Goal: Transaction & Acquisition: Book appointment/travel/reservation

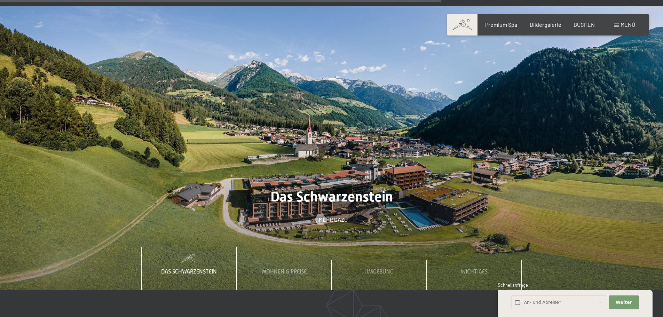
scroll to position [2436, 0]
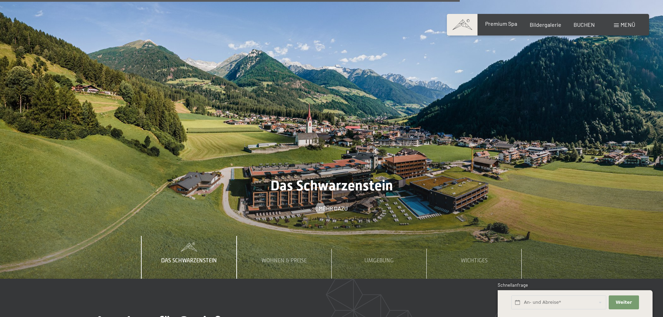
click at [498, 24] on span "Premium Spa" at bounding box center [501, 23] width 32 height 7
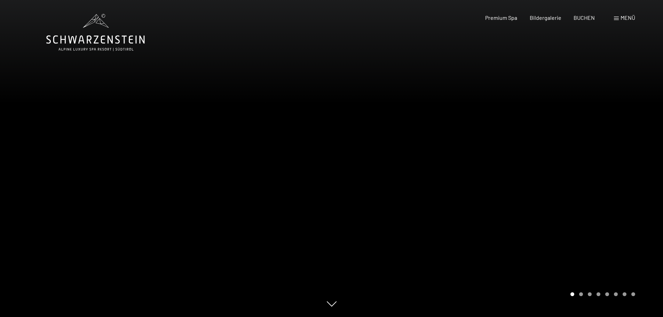
click at [630, 22] on div "Buchen Anfragen Premium Spa Bildergalerie BUCHEN Menü DE IT EN Gutschein Bilder…" at bounding box center [548, 18] width 174 height 8
click at [627, 19] on span "Menü" at bounding box center [627, 17] width 15 height 7
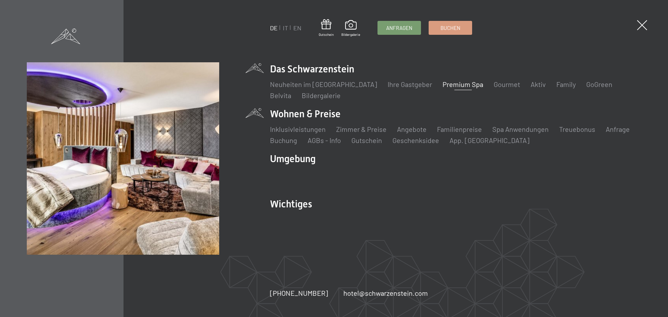
click at [297, 111] on li "Wohnen & Preise Inklusivleistungen Zimmer & Preise Liste Angebote Liste Familie…" at bounding box center [455, 126] width 371 height 38
click at [299, 132] on link "Inklusivleistungen" at bounding box center [298, 129] width 56 height 8
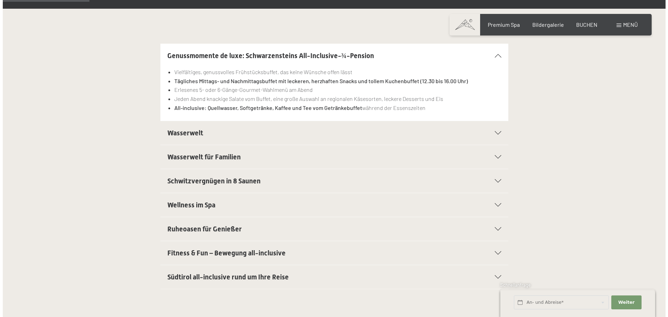
scroll to position [209, 0]
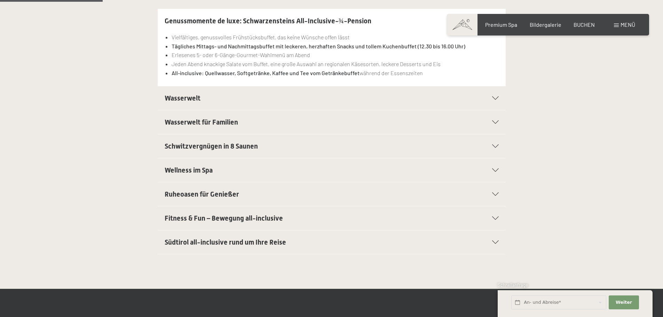
click at [182, 242] on span "Südtirol all-inclusive rund um Ihre Reise" at bounding box center [225, 242] width 121 height 8
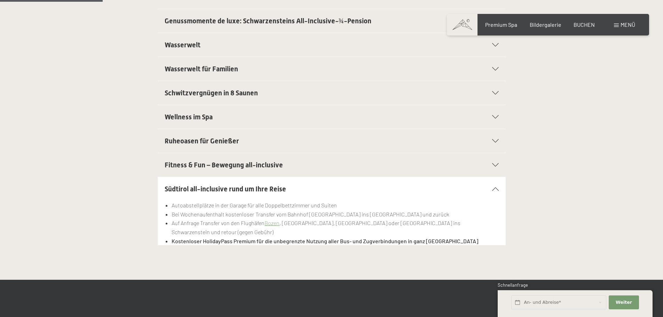
click at [187, 192] on span "Südtirol all-inclusive rund um Ihre Reise" at bounding box center [225, 189] width 121 height 8
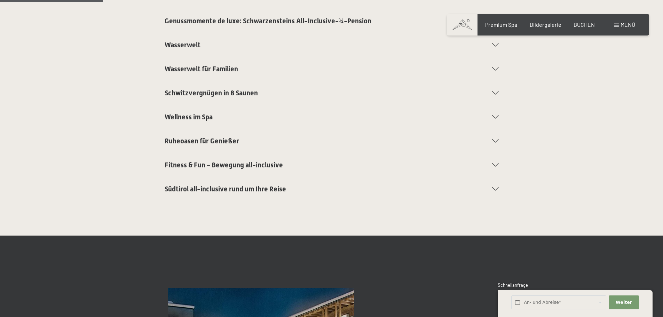
click at [619, 27] on div "Menü" at bounding box center [624, 25] width 21 height 8
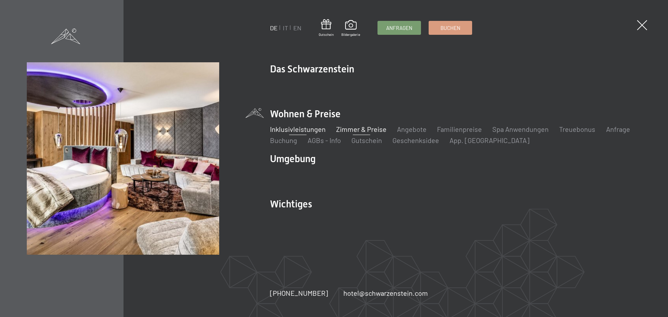
click at [363, 130] on link "Zimmer & Preise" at bounding box center [361, 129] width 50 height 8
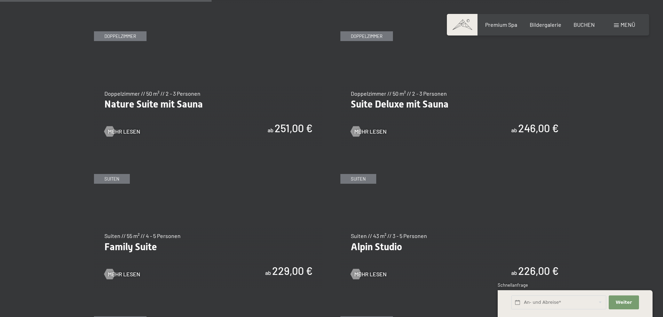
scroll to position [696, 0]
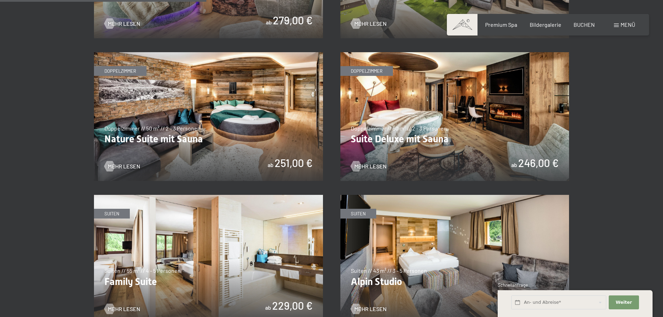
click at [371, 133] on img at bounding box center [454, 116] width 229 height 129
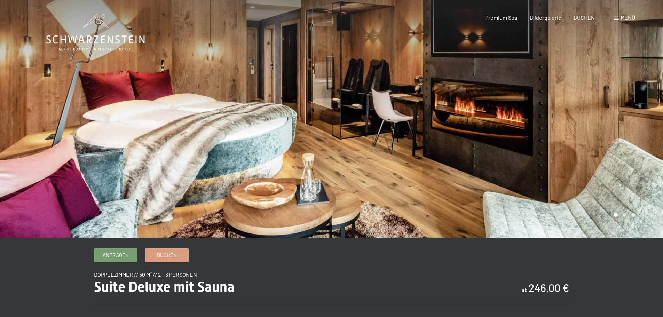
click at [576, 128] on div at bounding box center [498, 119] width 332 height 238
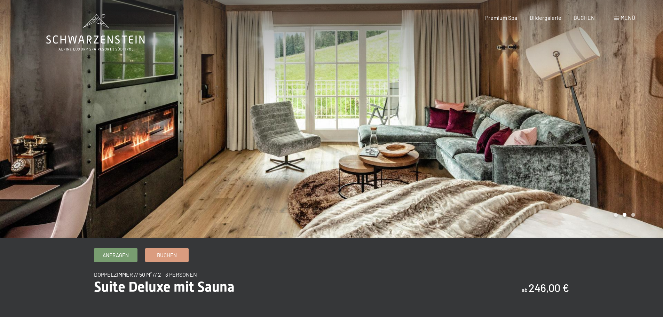
click at [577, 128] on div at bounding box center [498, 119] width 332 height 238
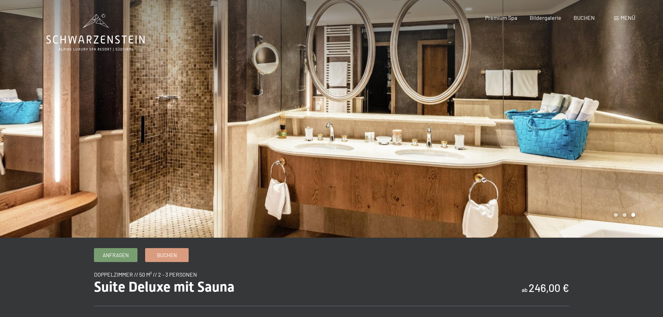
click at [577, 128] on div at bounding box center [498, 119] width 332 height 238
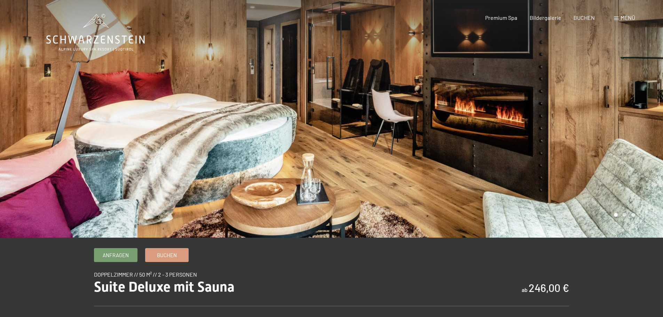
click at [578, 129] on div at bounding box center [498, 119] width 332 height 238
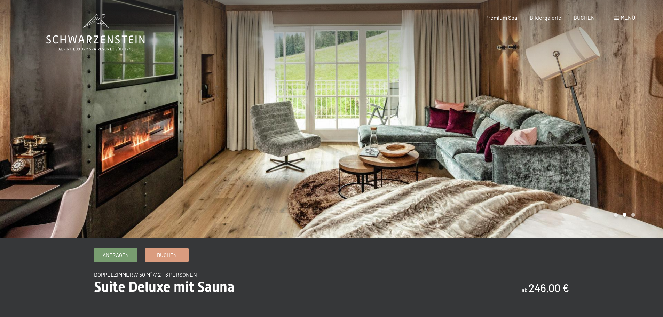
click at [578, 129] on div at bounding box center [498, 119] width 332 height 238
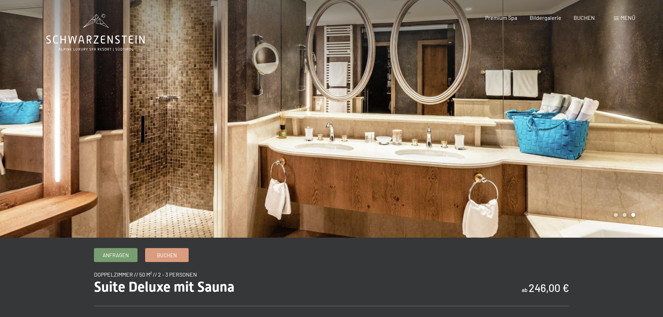
click at [578, 129] on div at bounding box center [498, 119] width 332 height 238
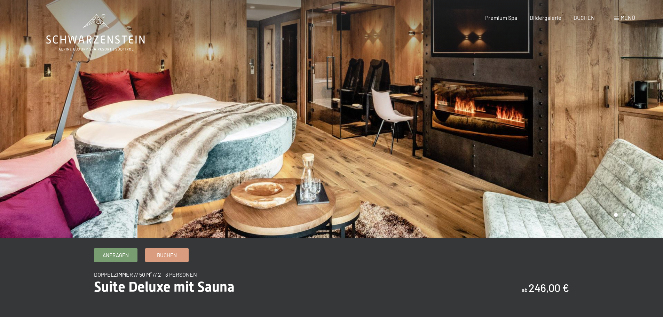
click at [623, 19] on span "Menü" at bounding box center [627, 17] width 15 height 7
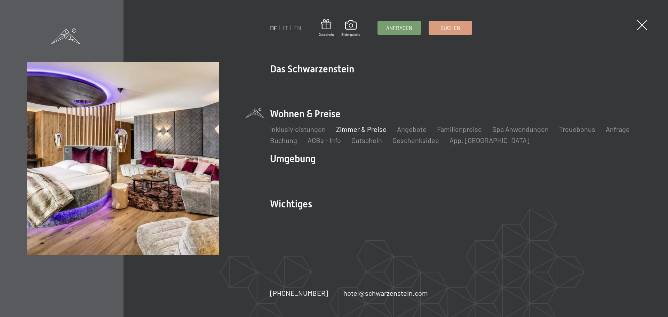
click at [348, 128] on link "Zimmer & Preise" at bounding box center [361, 129] width 50 height 8
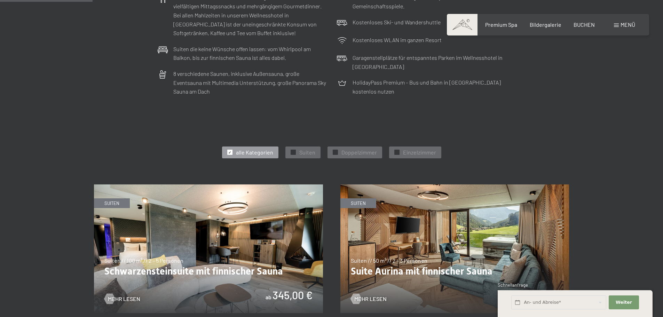
scroll to position [487, 0]
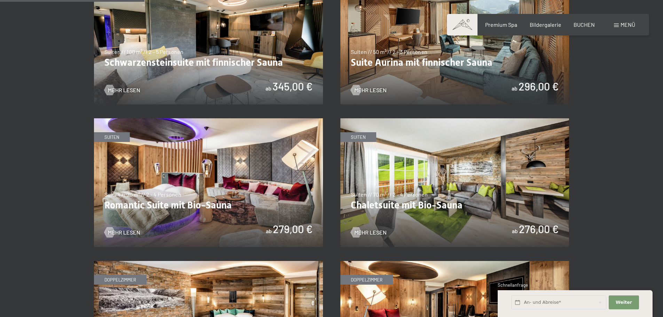
click at [145, 191] on img at bounding box center [208, 182] width 229 height 129
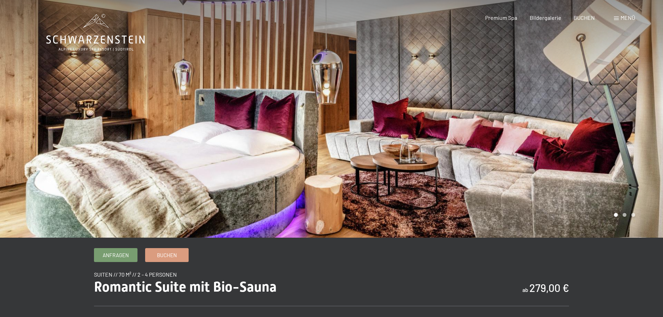
click at [585, 183] on div at bounding box center [498, 119] width 332 height 238
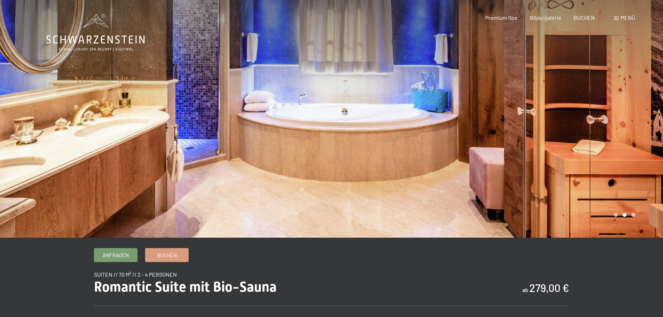
click at [339, 150] on div at bounding box center [498, 119] width 332 height 238
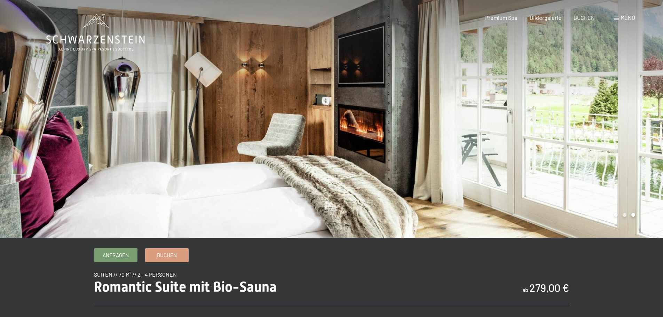
click at [338, 151] on div at bounding box center [498, 119] width 332 height 238
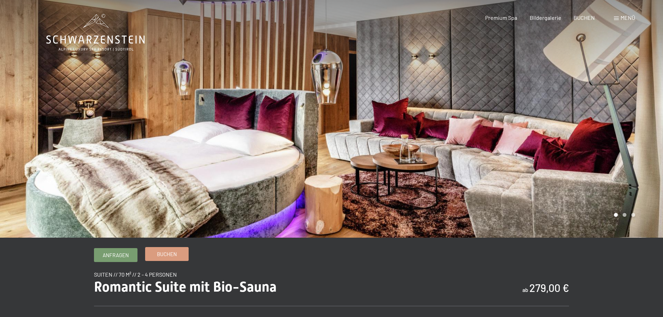
click at [161, 253] on span "Buchen" at bounding box center [167, 254] width 20 height 7
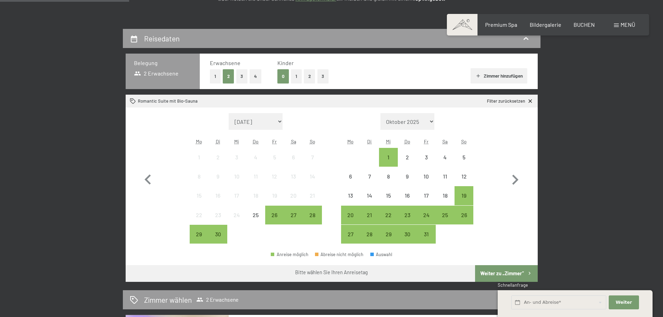
scroll to position [139, 0]
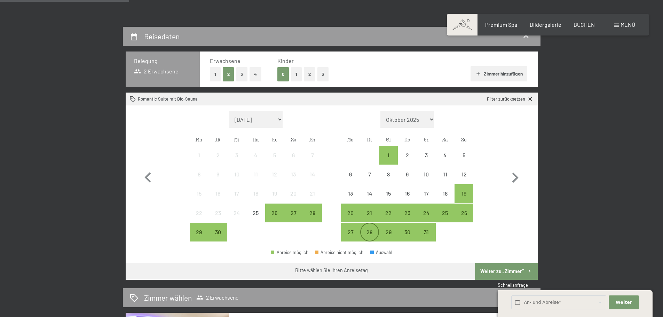
click at [364, 231] on div "28" at bounding box center [369, 237] width 17 height 17
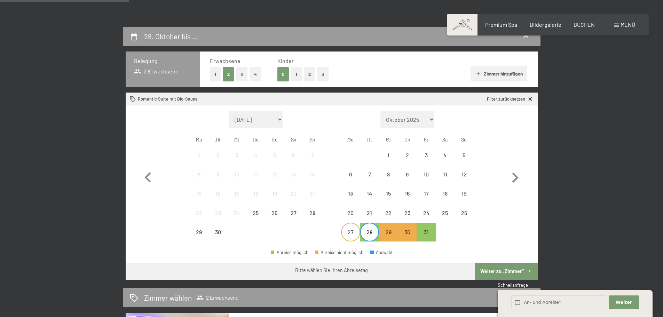
click at [347, 235] on div "27" at bounding box center [350, 237] width 17 height 17
click at [411, 233] on div "30" at bounding box center [406, 237] width 17 height 17
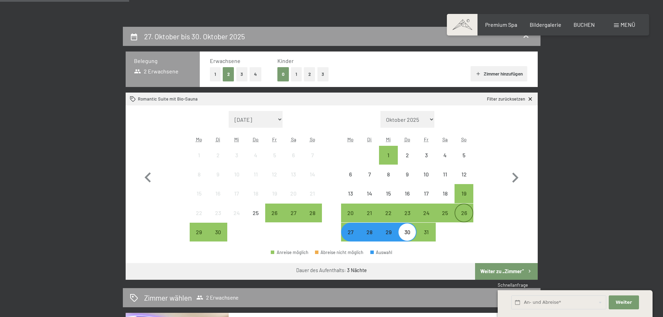
click at [466, 215] on div "26" at bounding box center [463, 218] width 17 height 17
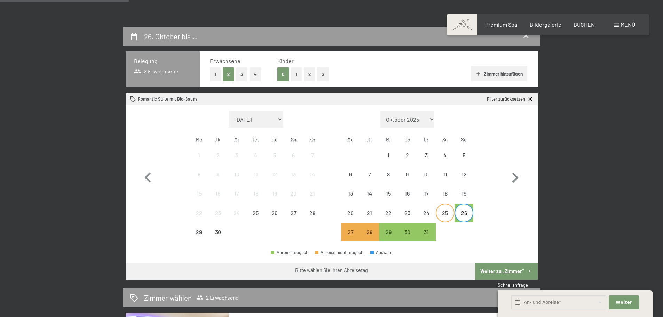
click at [442, 214] on div "25" at bounding box center [444, 218] width 17 height 17
click at [464, 216] on div "26" at bounding box center [463, 218] width 17 height 17
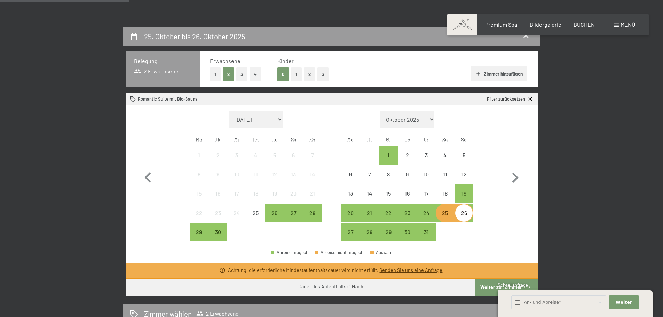
click at [446, 216] on div "25" at bounding box center [444, 218] width 17 height 17
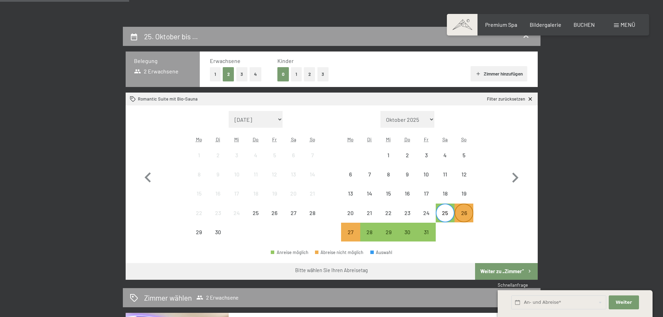
click at [460, 216] on div "26" at bounding box center [463, 218] width 17 height 17
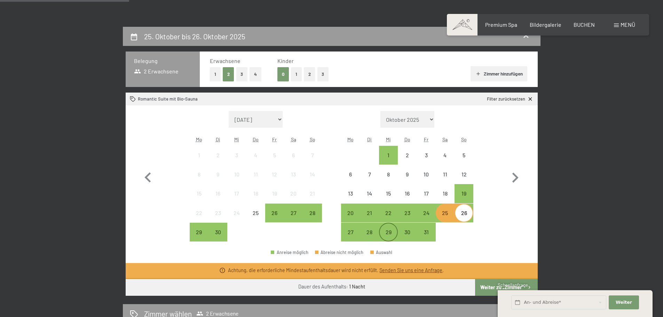
click at [390, 233] on div "29" at bounding box center [388, 237] width 17 height 17
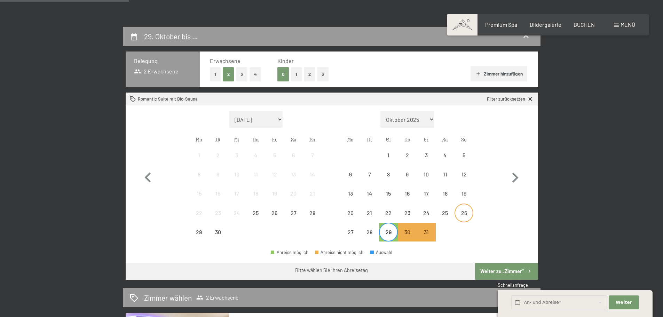
click at [466, 217] on div "26" at bounding box center [463, 218] width 17 height 17
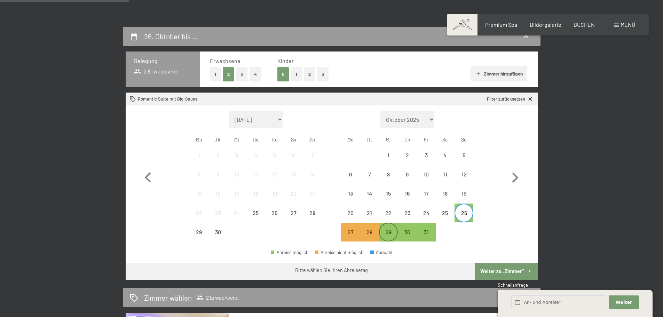
click at [384, 235] on div "29" at bounding box center [388, 237] width 17 height 17
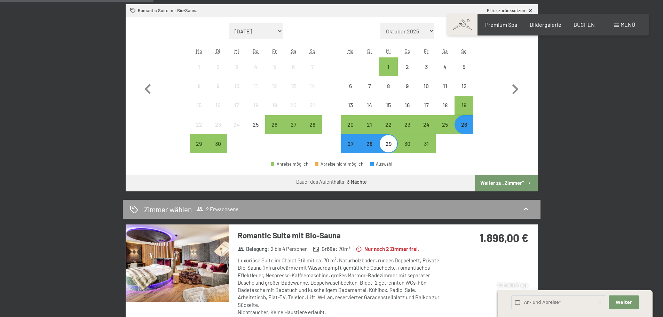
scroll to position [244, 0]
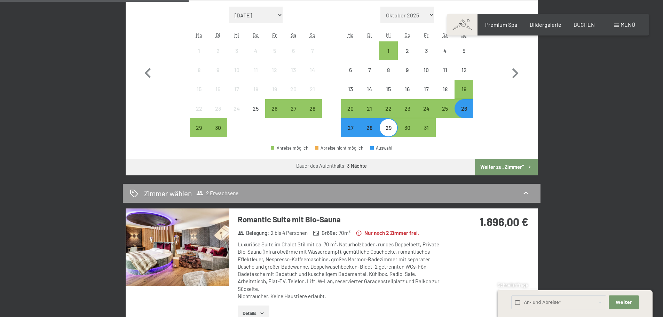
click at [493, 166] on button "Weiter zu „Zimmer“" at bounding box center [506, 167] width 62 height 17
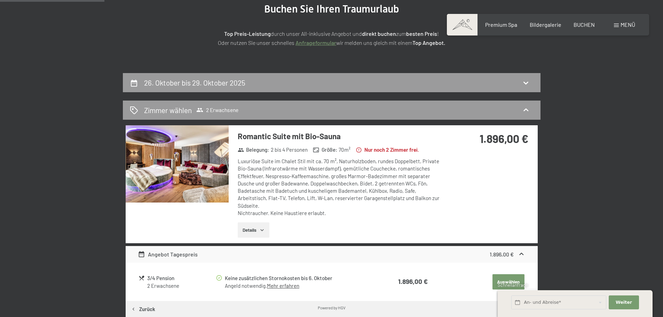
scroll to position [104, 0]
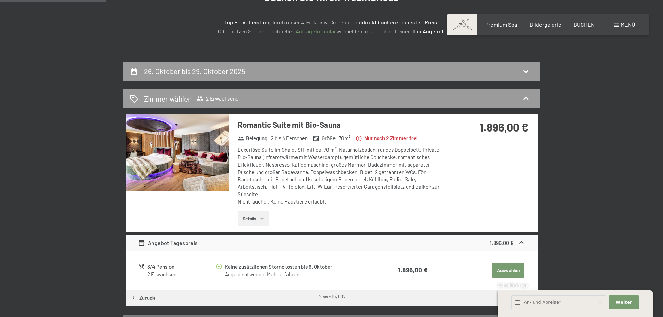
click at [257, 219] on button "Details" at bounding box center [254, 218] width 32 height 15
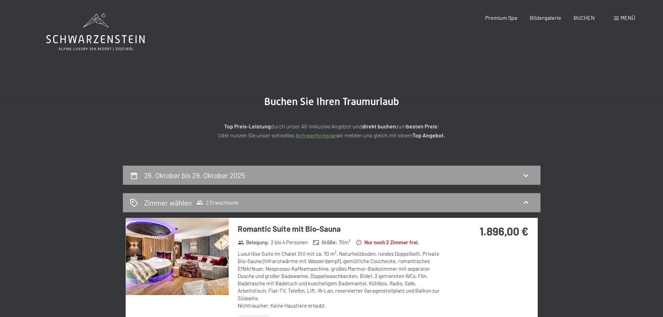
scroll to position [0, 0]
click at [500, 18] on span "Premium Spa" at bounding box center [501, 16] width 32 height 7
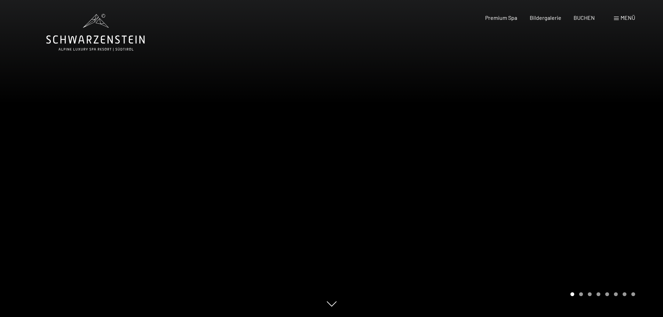
click at [623, 19] on span "Menü" at bounding box center [627, 17] width 15 height 7
